Goal: Task Accomplishment & Management: Use online tool/utility

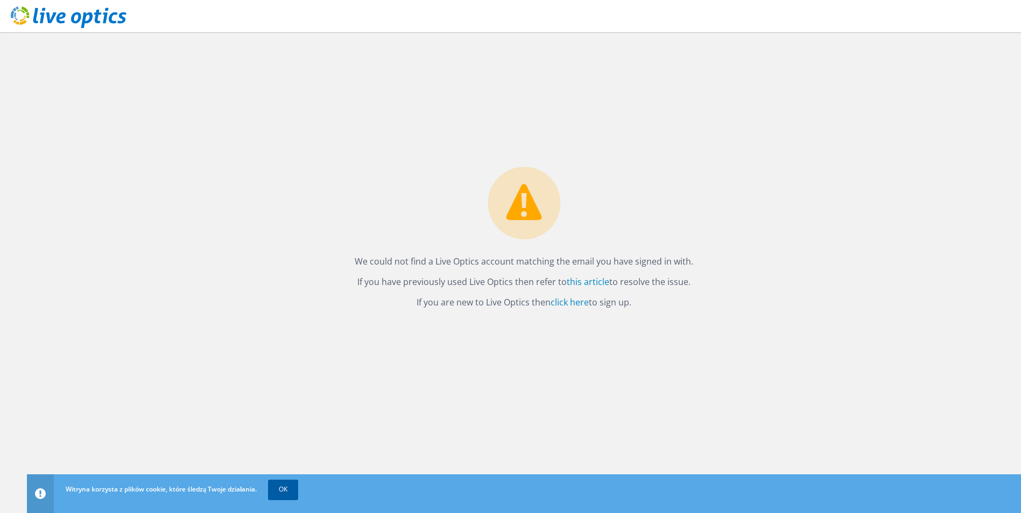
click at [282, 494] on link "OK" at bounding box center [283, 489] width 30 height 19
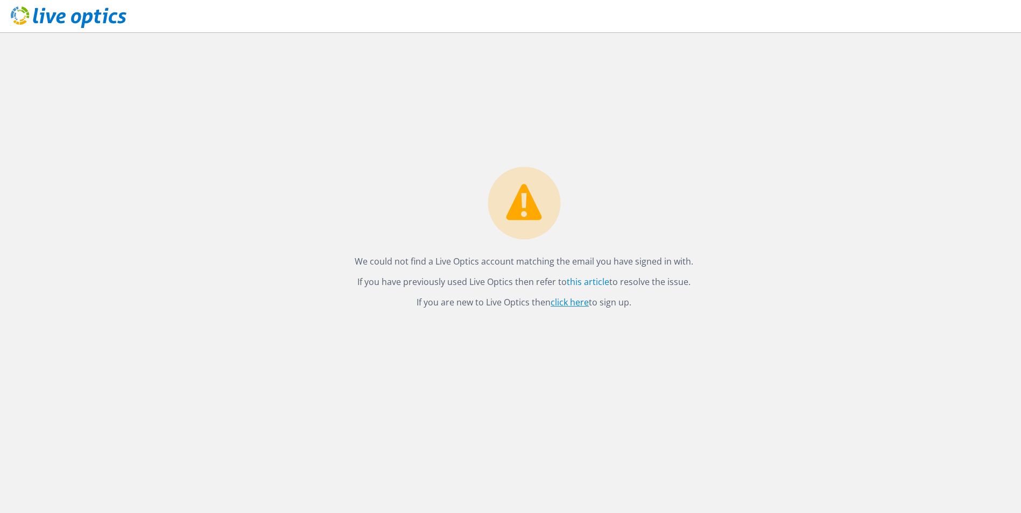
click at [573, 304] on link "click here" at bounding box center [569, 302] width 38 height 12
click at [583, 280] on link "this article" at bounding box center [587, 282] width 42 height 12
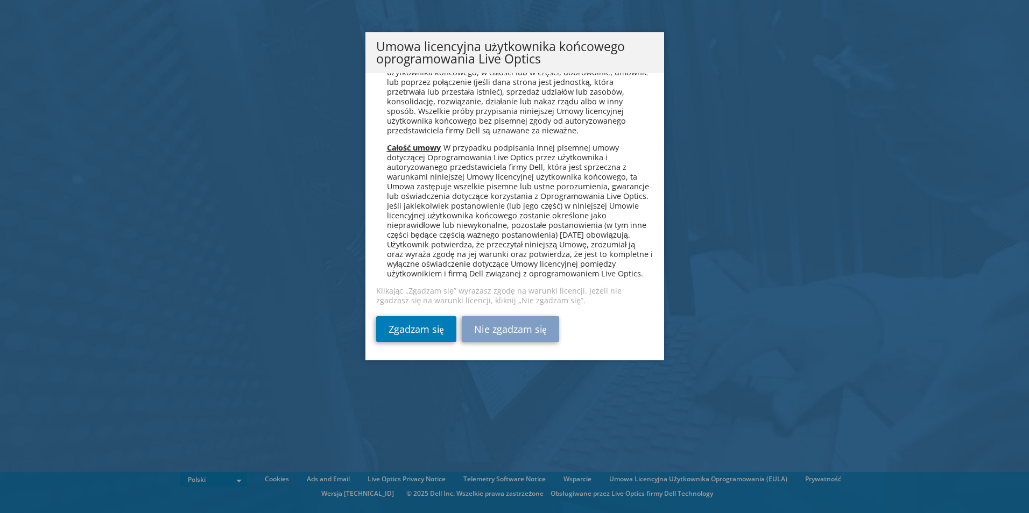
scroll to position [5182, 0]
click at [426, 328] on link "Zgadzam się" at bounding box center [416, 329] width 80 height 26
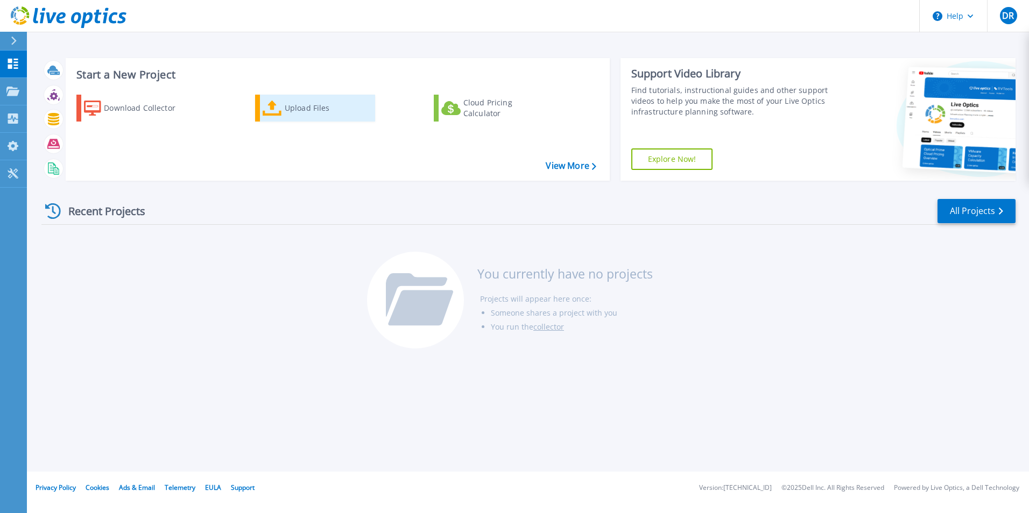
click at [285, 105] on div "Upload Files" at bounding box center [328, 108] width 86 height 22
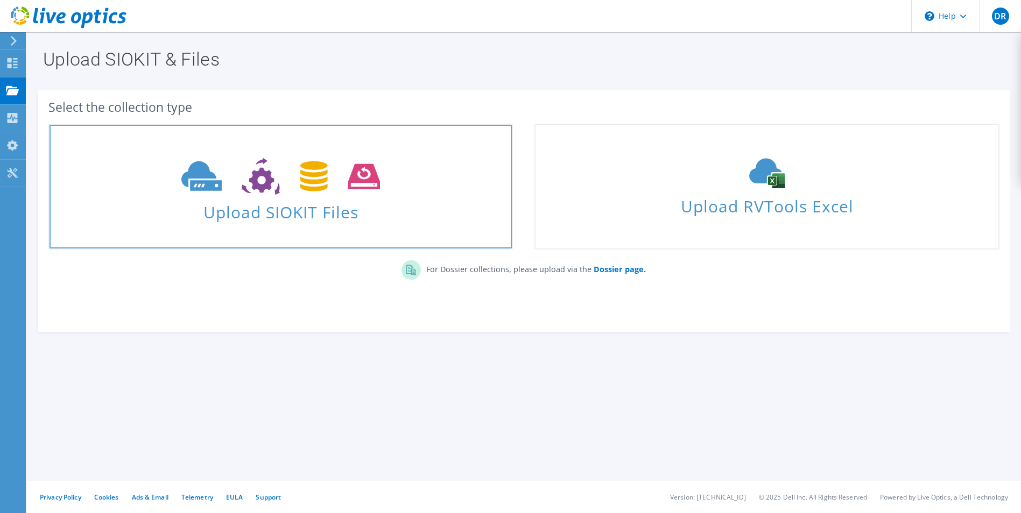
click at [348, 204] on span "Upload SIOKIT Files" at bounding box center [280, 208] width 462 height 23
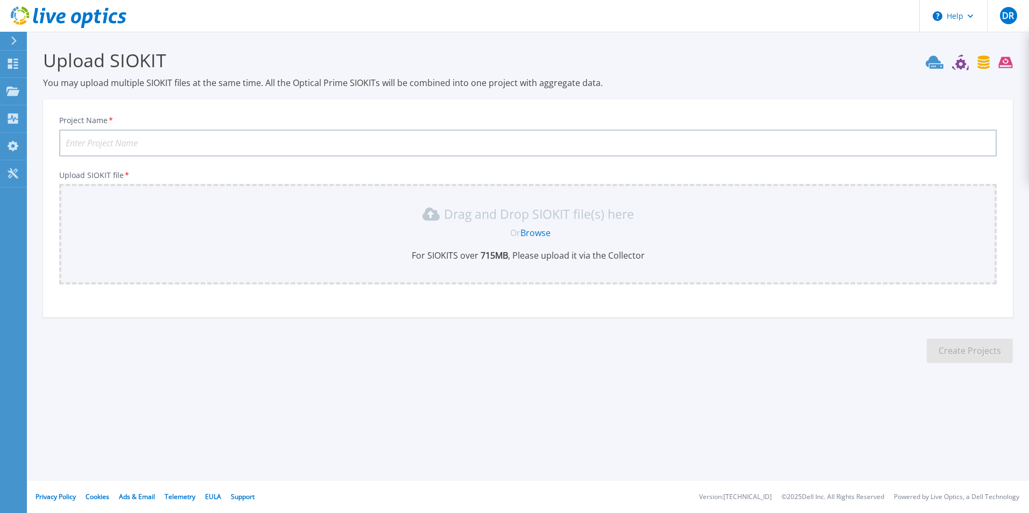
click at [324, 143] on input "Project Name *" at bounding box center [527, 143] width 937 height 27
type input "C"
type input "BCT"
click at [534, 232] on link "Browse" at bounding box center [535, 233] width 30 height 12
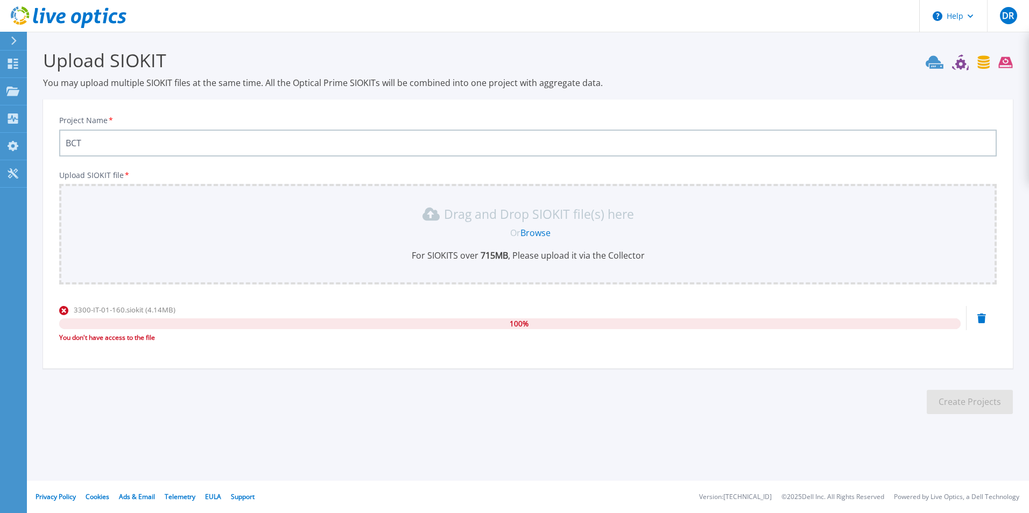
click at [840, 121] on div "Project Name * BCT" at bounding box center [527, 136] width 937 height 41
click at [17, 67] on icon at bounding box center [12, 64] width 13 height 10
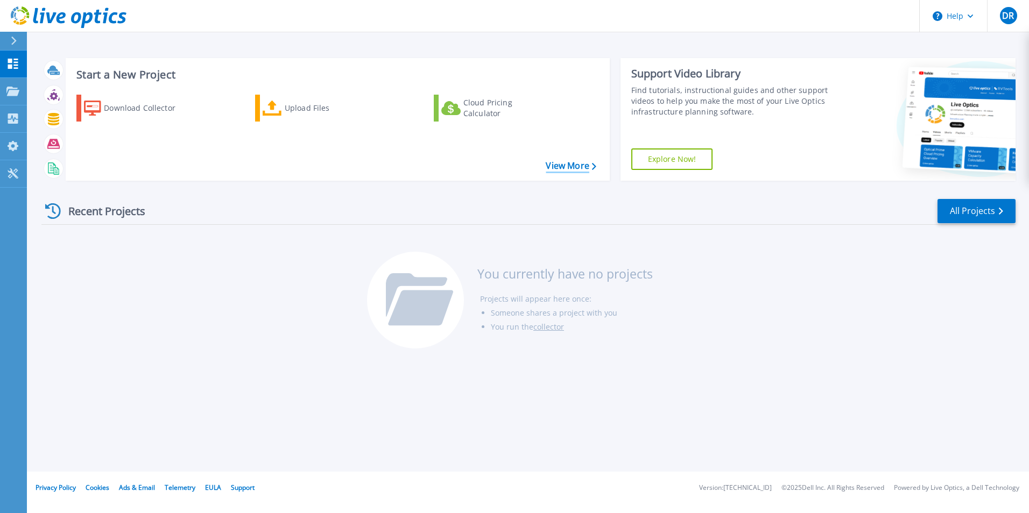
click at [564, 166] on link "View More" at bounding box center [570, 166] width 50 height 10
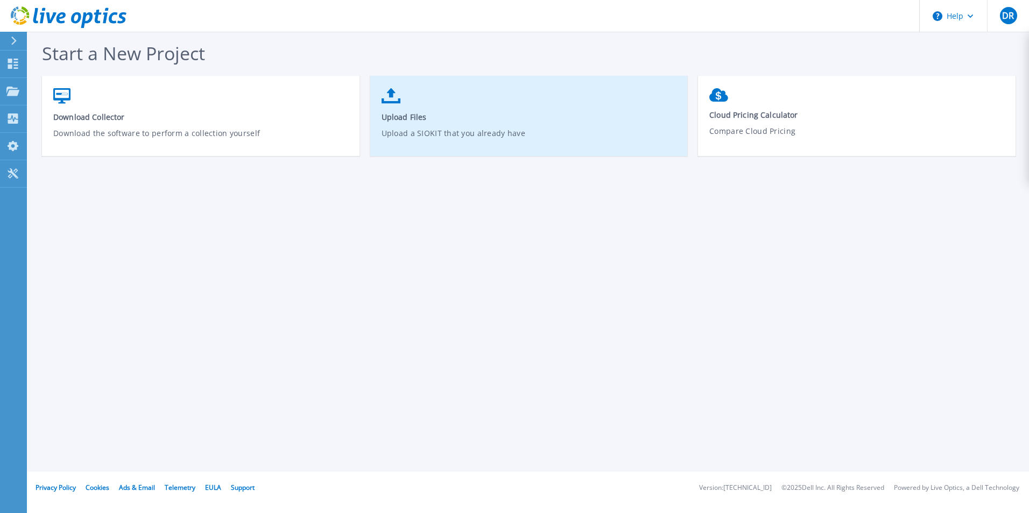
click at [497, 134] on p "Upload a SIOKIT that you already have" at bounding box center [528, 139] width 295 height 25
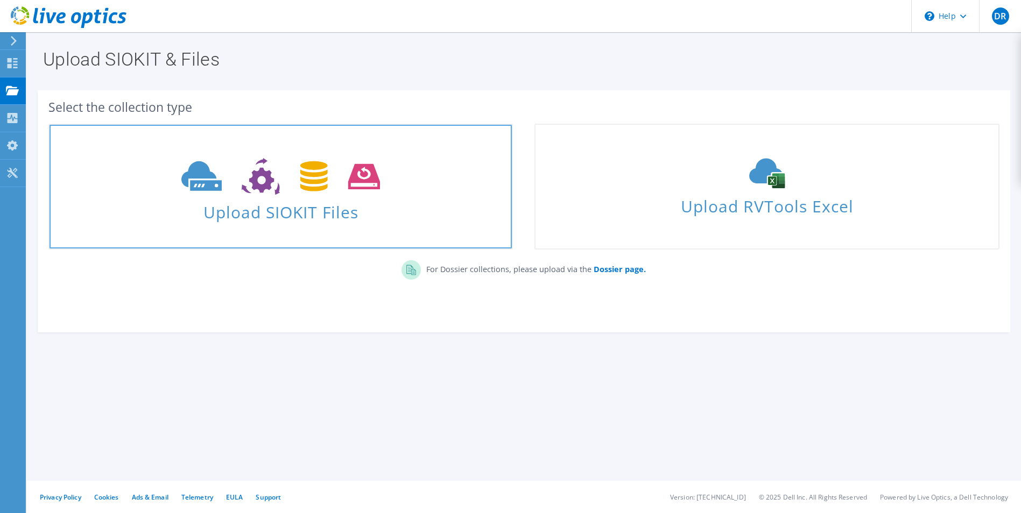
click at [460, 195] on span at bounding box center [280, 175] width 462 height 45
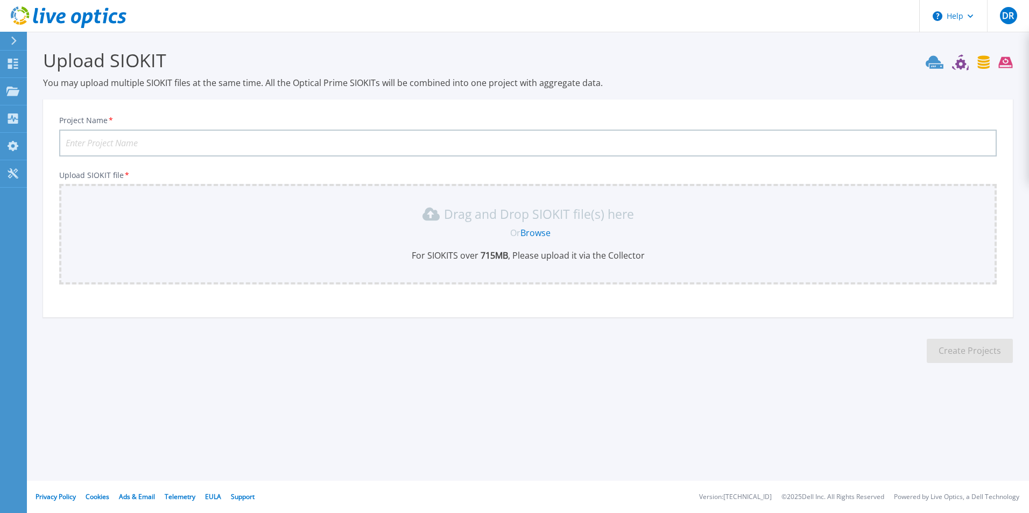
click at [536, 236] on link "Browse" at bounding box center [535, 233] width 30 height 12
